Goal: Contribute content

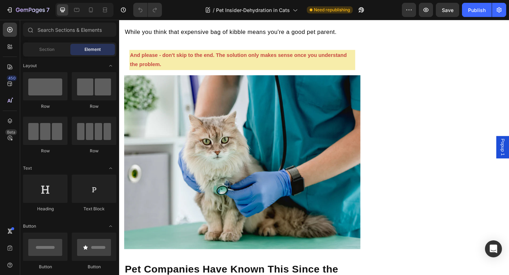
scroll to position [902, 0]
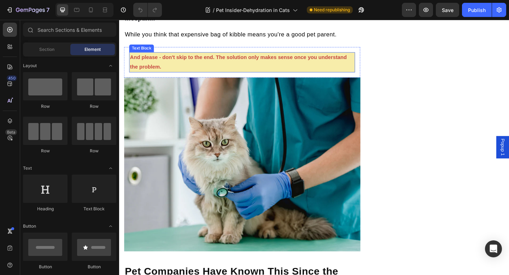
click at [211, 76] on p "And please - don't skip to the end. The solution only makes sense once you unde…" at bounding box center [253, 66] width 244 height 21
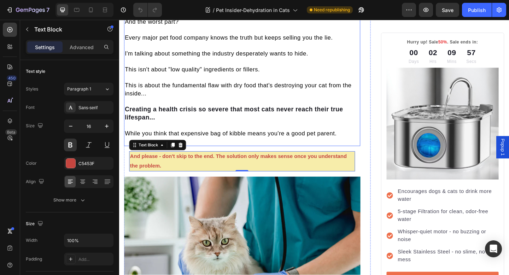
scroll to position [793, 0]
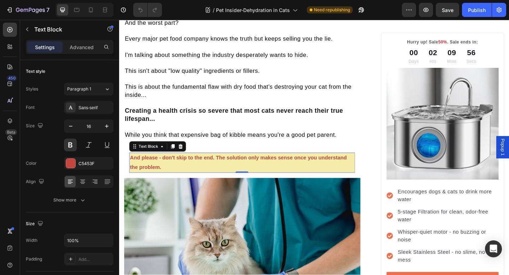
click at [209, 183] on strong "And please - don't skip to the end. The solution only makes sense once you unde…" at bounding box center [249, 175] width 236 height 16
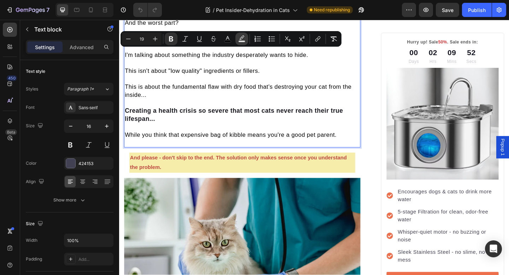
click at [240, 41] on rect "Editor contextual toolbar" at bounding box center [242, 42] width 7 height 2
type input "000000"
type input "77"
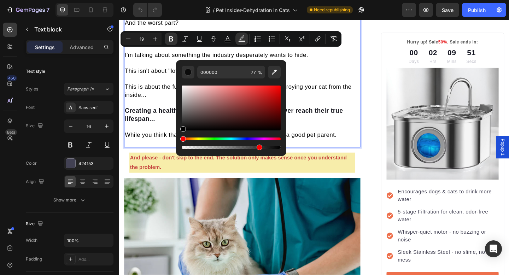
click at [197, 139] on div "Hue" at bounding box center [231, 139] width 99 height 3
drag, startPoint x: 311, startPoint y: 123, endPoint x: 304, endPoint y: 94, distance: 29.9
type input "EA0000"
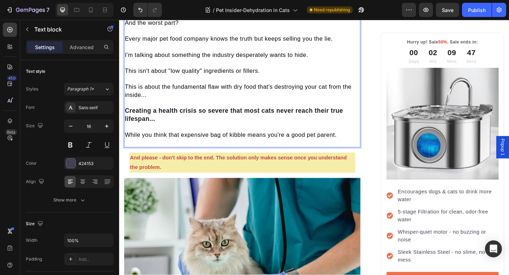
click at [342, 19] on p "Rich Text Editor. Editing area: main" at bounding box center [253, 10] width 256 height 17
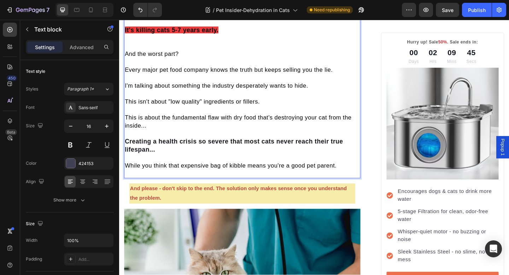
scroll to position [800, 0]
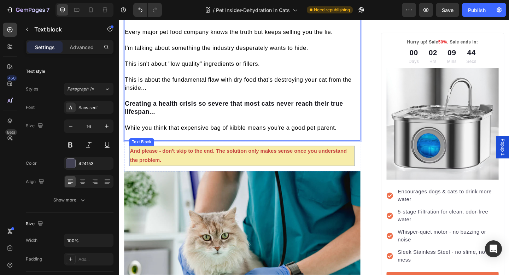
click at [243, 176] on strong "And please - don't skip to the end. The solution only makes sense once you unde…" at bounding box center [249, 167] width 236 height 16
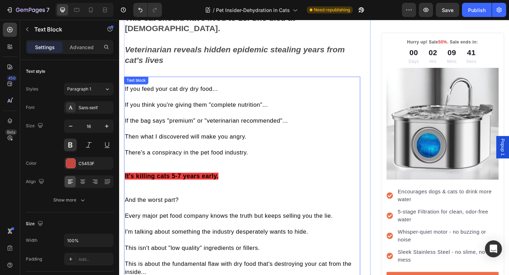
scroll to position [602, 0]
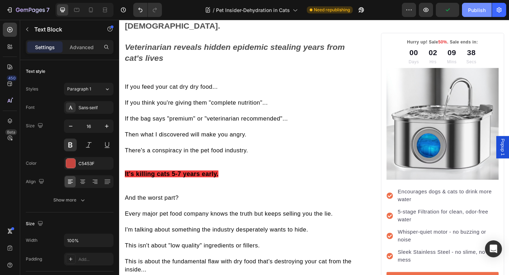
click at [472, 15] on button "Publish" at bounding box center [477, 10] width 30 height 14
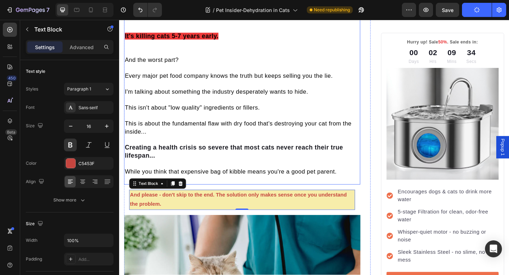
scroll to position [765, 0]
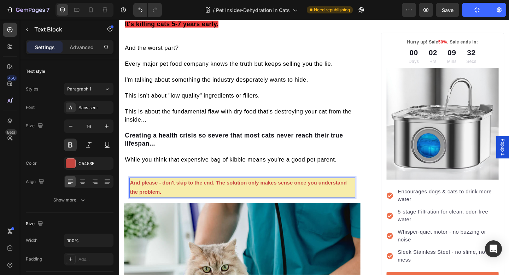
click at [236, 213] on p "And please - don't skip to the end. The solution only makes sense once you unde…" at bounding box center [253, 202] width 244 height 21
click at [215, 213] on p "And please - don't skip to the end. The solution only makes sense once you unde…" at bounding box center [253, 202] width 244 height 21
click at [166, 219] on div "And please - don't skip to the end. The solution only makes sense once you unde…" at bounding box center [252, 202] width 257 height 33
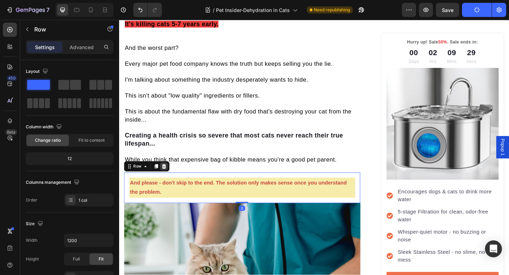
click at [169, 182] on icon at bounding box center [168, 179] width 5 height 5
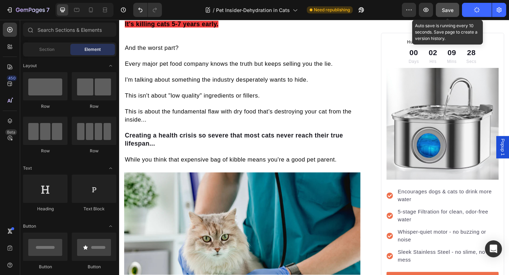
click at [456, 10] on button "Save" at bounding box center [447, 10] width 23 height 14
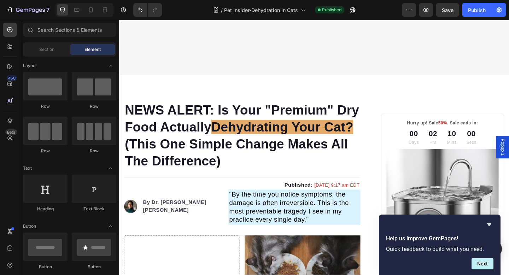
scroll to position [339, 0]
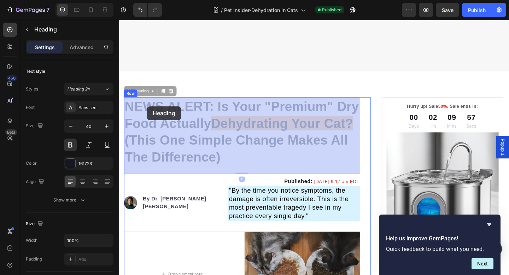
drag, startPoint x: 130, startPoint y: 114, endPoint x: 149, endPoint y: 114, distance: 18.7
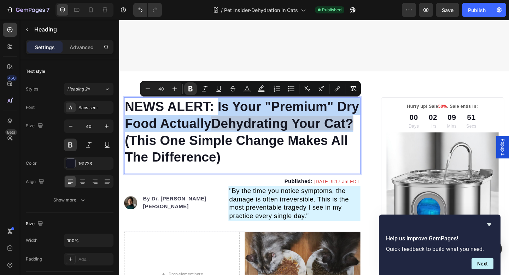
drag, startPoint x: 228, startPoint y: 115, endPoint x: 377, endPoint y: 133, distance: 150.0
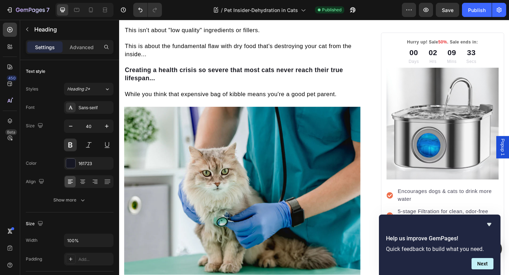
scroll to position [904, 0]
